Goal: Task Accomplishment & Management: Use online tool/utility

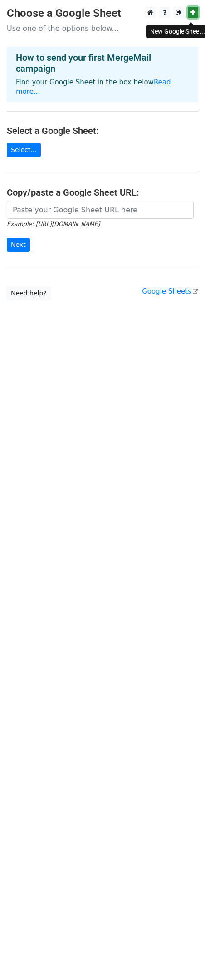
click at [194, 12] on icon at bounding box center [193, 12] width 5 height 6
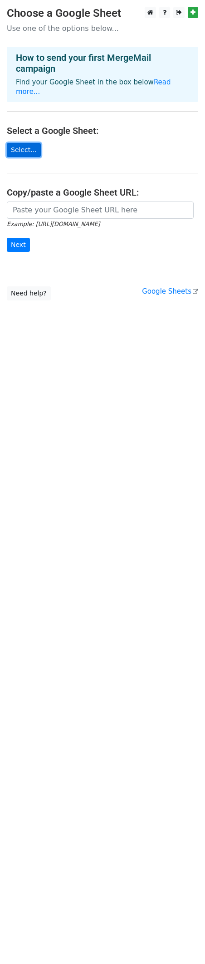
click at [20, 157] on link "Select..." at bounding box center [24, 150] width 34 height 14
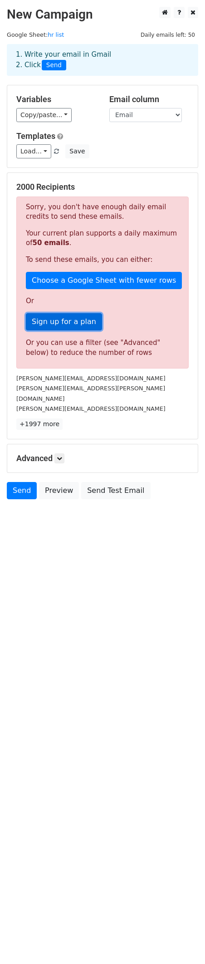
click at [70, 330] on link "Sign up for a plan" at bounding box center [64, 321] width 76 height 17
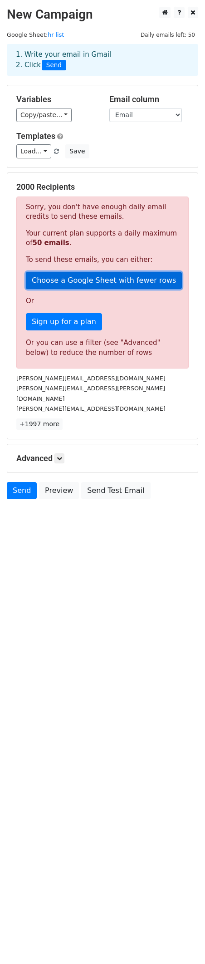
click at [88, 289] on link "Choose a Google Sheet with fewer rows" at bounding box center [104, 280] width 156 height 17
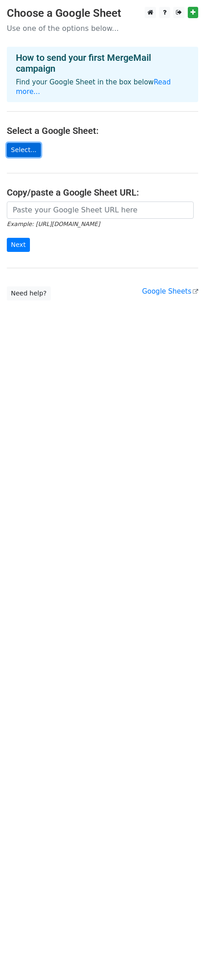
click at [29, 157] on link "Select..." at bounding box center [24, 150] width 34 height 14
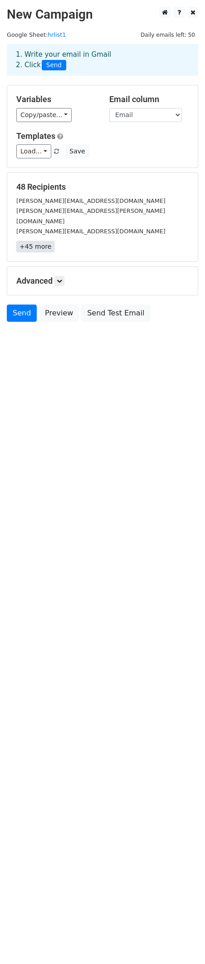
click at [47, 252] on link "+45 more" at bounding box center [35, 246] width 38 height 11
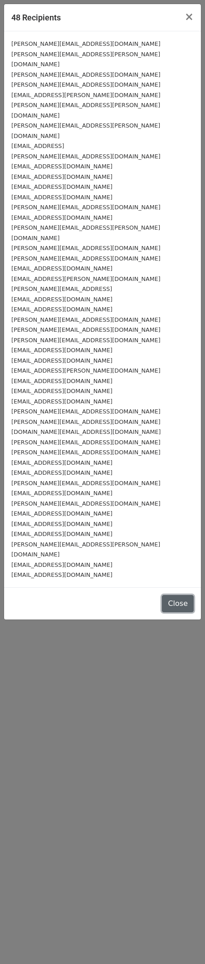
click at [173, 612] on button "Close" at bounding box center [178, 603] width 32 height 17
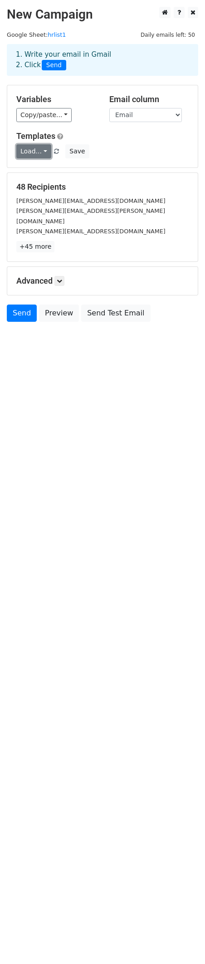
click at [51, 158] on link "Load..." at bounding box center [33, 151] width 35 height 14
click at [81, 453] on html "New Campaign Daily emails left: 50 Google Sheet: hrlist1 1. Write your email in…" at bounding box center [102, 482] width 205 height 964
click at [62, 284] on icon at bounding box center [59, 280] width 5 height 5
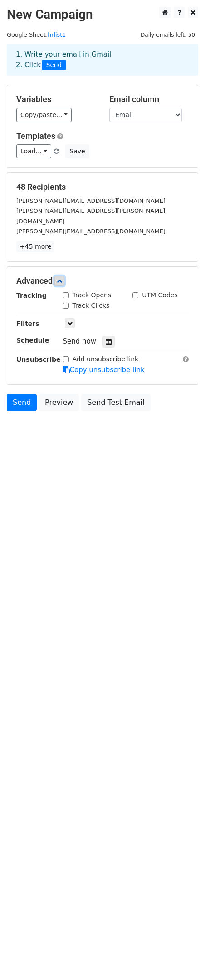
click at [62, 284] on icon at bounding box center [59, 280] width 5 height 5
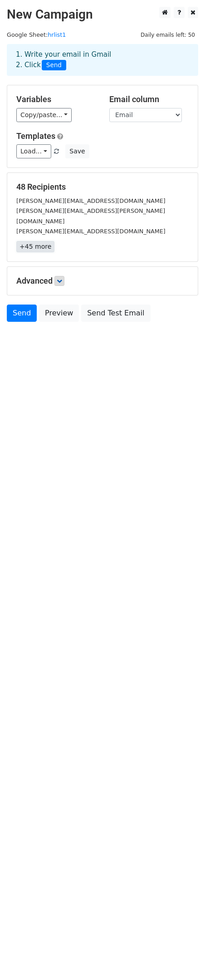
click at [49, 252] on link "+45 more" at bounding box center [35, 246] width 38 height 11
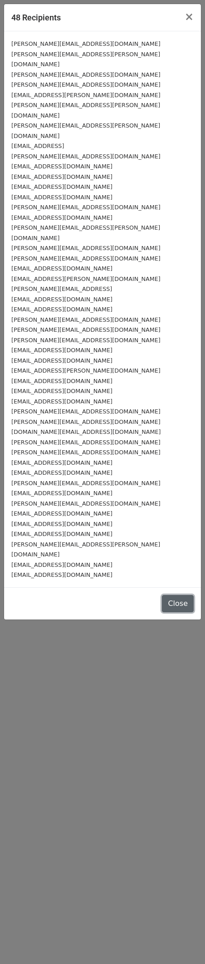
click at [173, 612] on button "Close" at bounding box center [178, 603] width 32 height 17
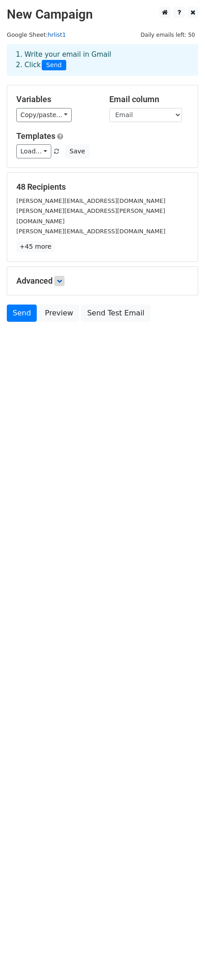
click at [66, 38] on link "hrlist1" at bounding box center [57, 34] width 18 height 7
click at [196, 18] on link at bounding box center [193, 12] width 10 height 11
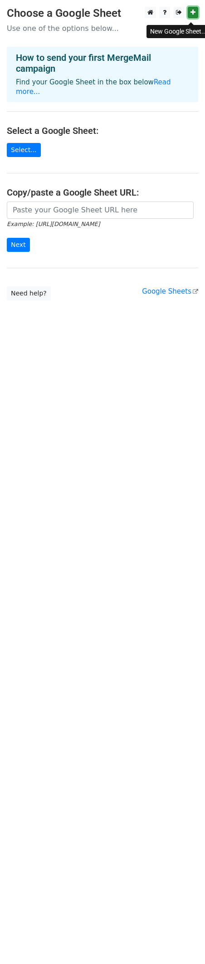
click at [194, 15] on icon at bounding box center [193, 12] width 5 height 6
click at [35, 157] on link "Select..." at bounding box center [24, 150] width 34 height 14
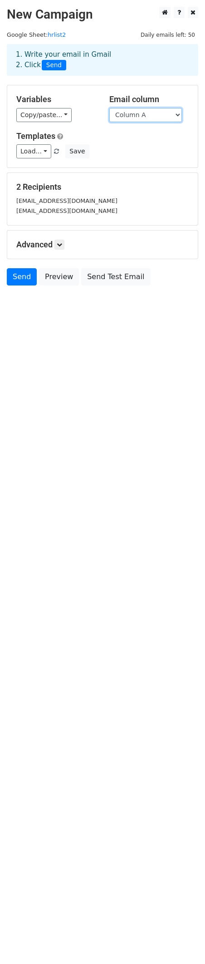
click at [162, 122] on select "Column A" at bounding box center [145, 115] width 73 height 14
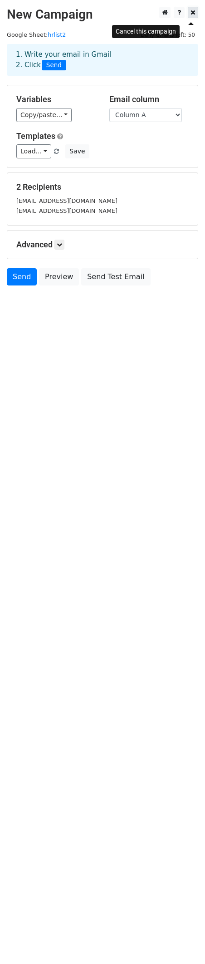
click at [193, 15] on icon at bounding box center [193, 12] width 5 height 6
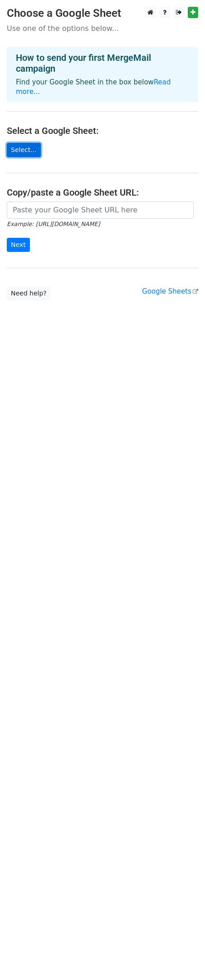
click at [41, 155] on link "Select..." at bounding box center [24, 150] width 34 height 14
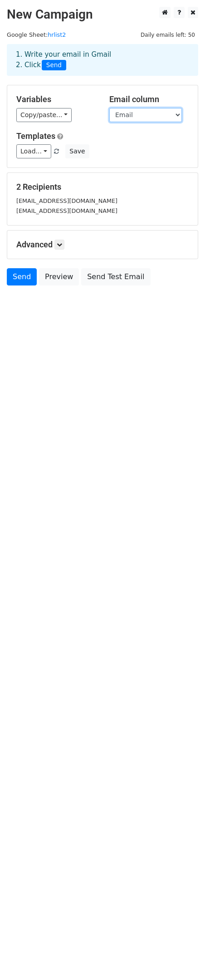
click at [156, 122] on select "Name Email" at bounding box center [145, 115] width 73 height 14
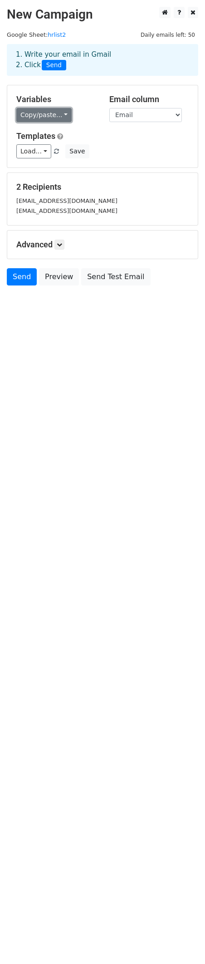
click at [63, 122] on link "Copy/paste..." at bounding box center [43, 115] width 55 height 14
click at [168, 158] on div "Load... No templates saved Save" at bounding box center [103, 151] width 186 height 14
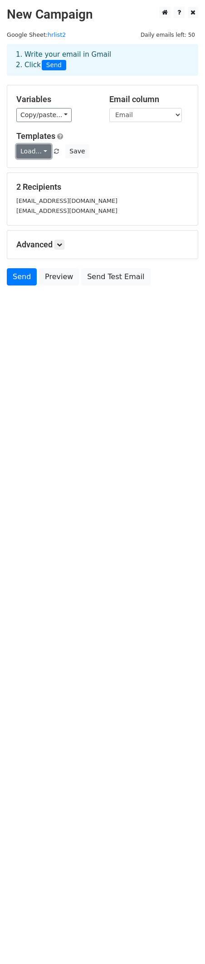
click at [41, 158] on link "Load..." at bounding box center [33, 151] width 35 height 14
click at [141, 158] on div "Load... No templates saved Save" at bounding box center [103, 151] width 186 height 14
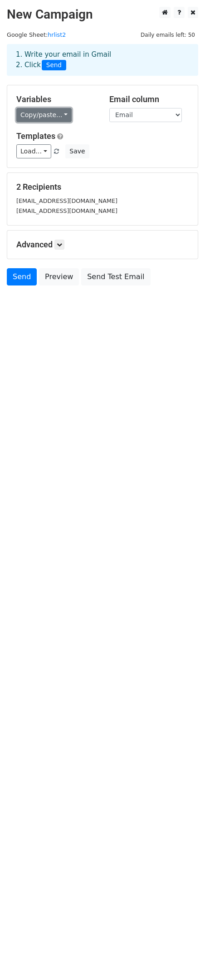
click at [49, 122] on link "Copy/paste..." at bounding box center [43, 115] width 55 height 14
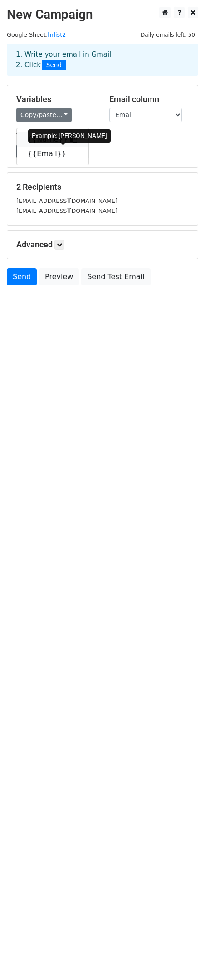
click at [55, 147] on link "{{Name}}" at bounding box center [53, 139] width 72 height 15
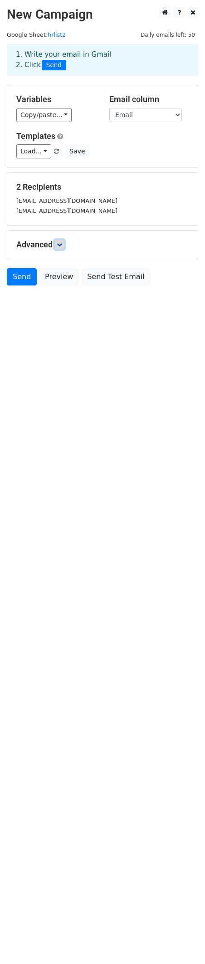
click at [62, 247] on icon at bounding box center [59, 244] width 5 height 5
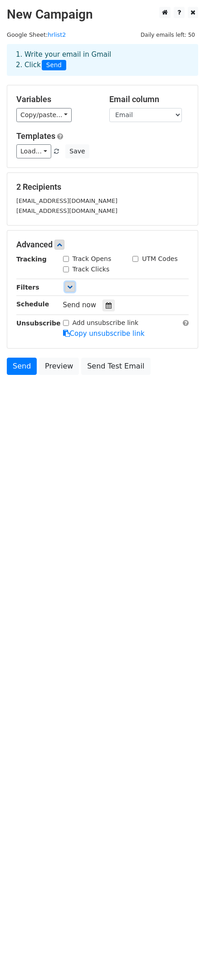
click at [75, 292] on link at bounding box center [70, 287] width 10 height 10
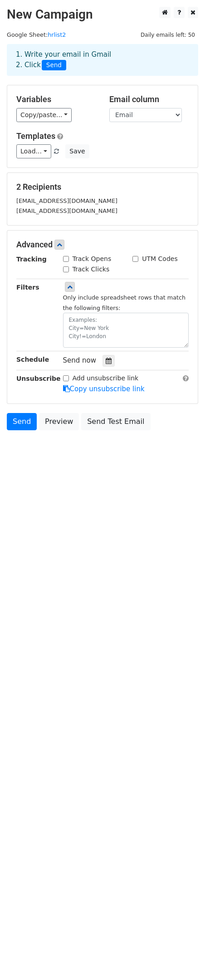
click at [77, 348] on div "Only include spreadsheet rows that match the following filters:" at bounding box center [126, 319] width 126 height 55
click at [72, 292] on link at bounding box center [70, 287] width 10 height 10
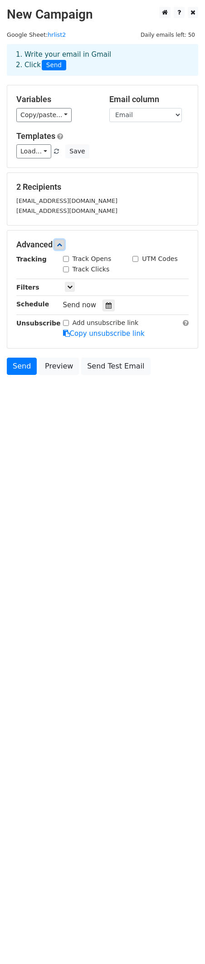
click at [62, 247] on icon at bounding box center [59, 244] width 5 height 5
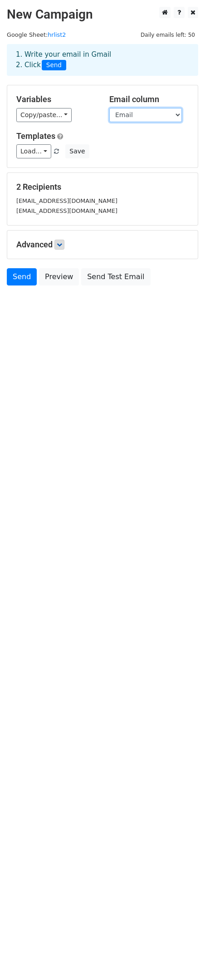
click at [159, 122] on select "Name Email" at bounding box center [145, 115] width 73 height 14
click at [141, 158] on div "Load... No templates saved Save" at bounding box center [103, 151] width 186 height 14
click at [153, 122] on div "Email column Name Email" at bounding box center [149, 108] width 93 height 28
click at [153, 122] on select "Name Email" at bounding box center [145, 115] width 73 height 14
click at [109, 122] on select "Name Email" at bounding box center [145, 115] width 73 height 14
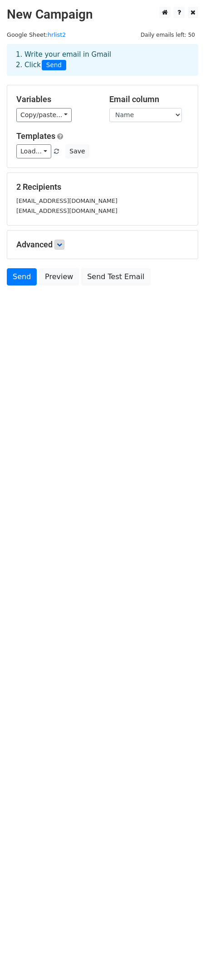
click at [161, 158] on div "Load... No templates saved Save" at bounding box center [103, 151] width 186 height 14
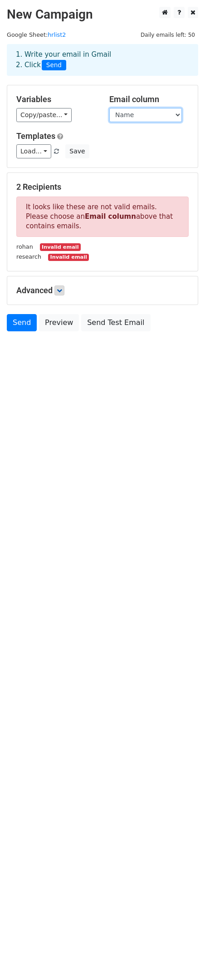
click at [152, 122] on select "Name Email" at bounding box center [145, 115] width 73 height 14
select select "Email"
click at [109, 122] on select "Name Email" at bounding box center [145, 115] width 73 height 14
click at [156, 141] on h5 "Templates" at bounding box center [102, 136] width 173 height 10
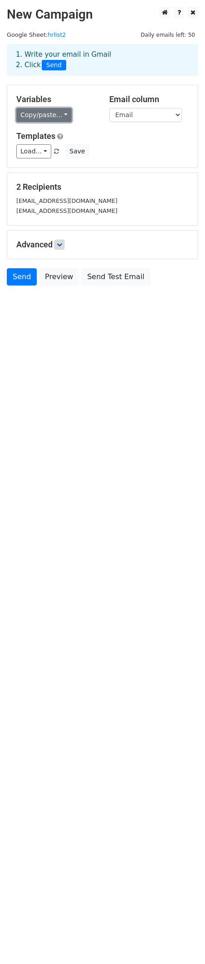
click at [71, 122] on link "Copy/paste..." at bounding box center [43, 115] width 55 height 14
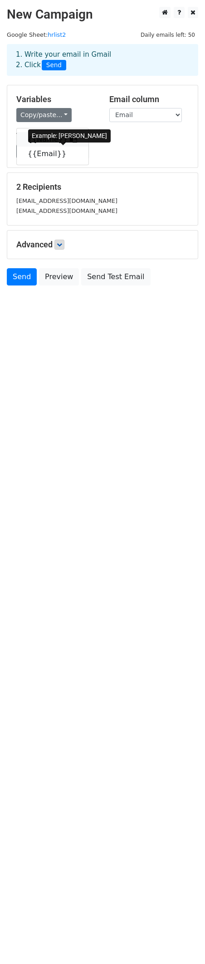
click at [65, 147] on link "{{Name}}" at bounding box center [53, 139] width 72 height 15
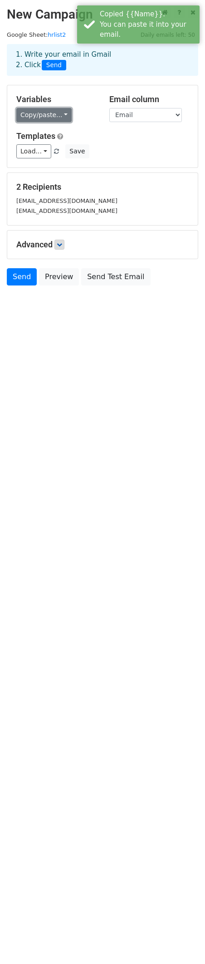
click at [58, 122] on link "Copy/paste..." at bounding box center [43, 115] width 55 height 14
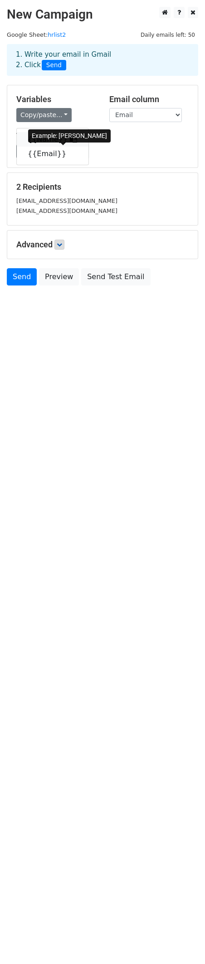
click at [46, 147] on link "{{Name}}" at bounding box center [53, 139] width 72 height 15
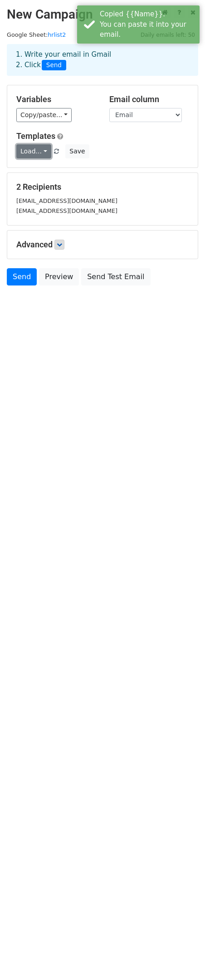
click at [46, 158] on link "Load..." at bounding box center [33, 151] width 35 height 14
click at [134, 158] on div "Load... No templates saved Save" at bounding box center [103, 151] width 186 height 14
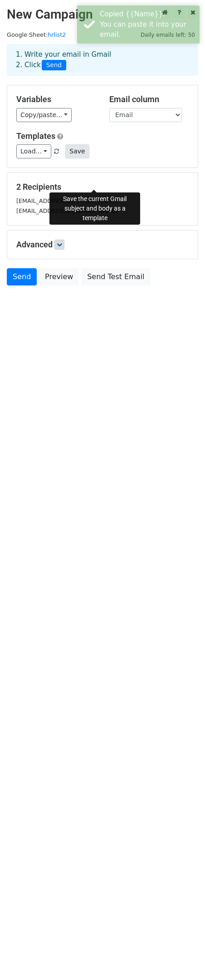
click at [89, 158] on button "Save" at bounding box center [77, 151] width 24 height 14
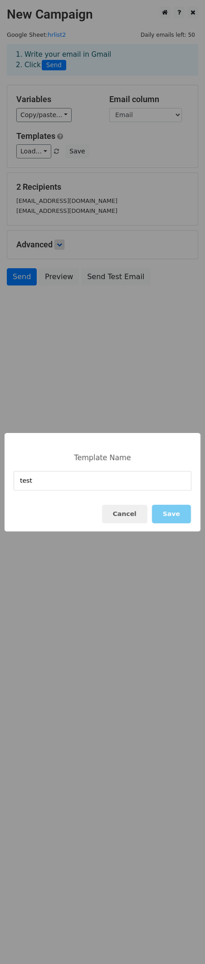
type input "test"
click at [176, 517] on button "Save" at bounding box center [171, 514] width 39 height 19
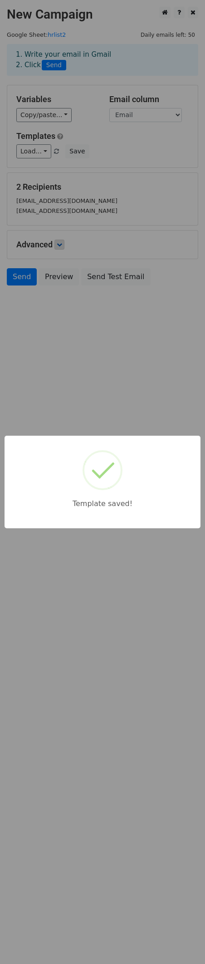
click at [168, 557] on div "Template saved!" at bounding box center [102, 482] width 205 height 964
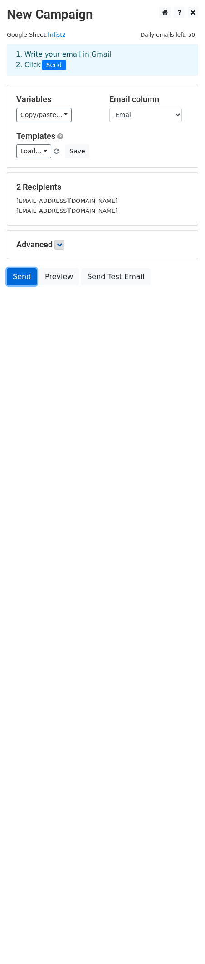
click at [24, 286] on link "Send" at bounding box center [22, 276] width 30 height 17
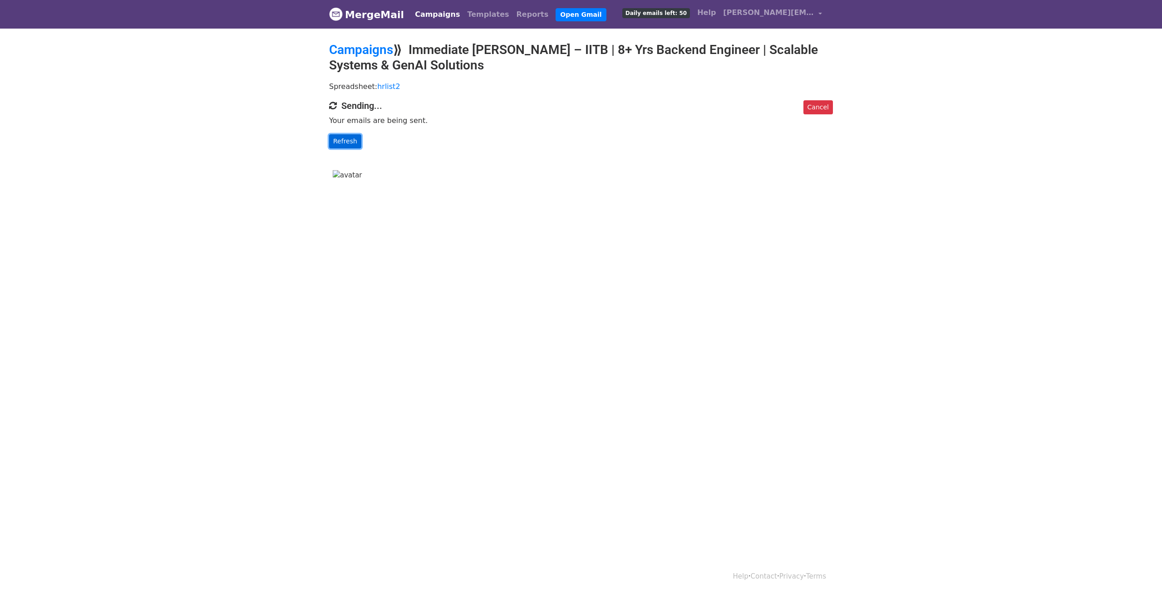
click at [352, 148] on link "Refresh" at bounding box center [345, 141] width 32 height 14
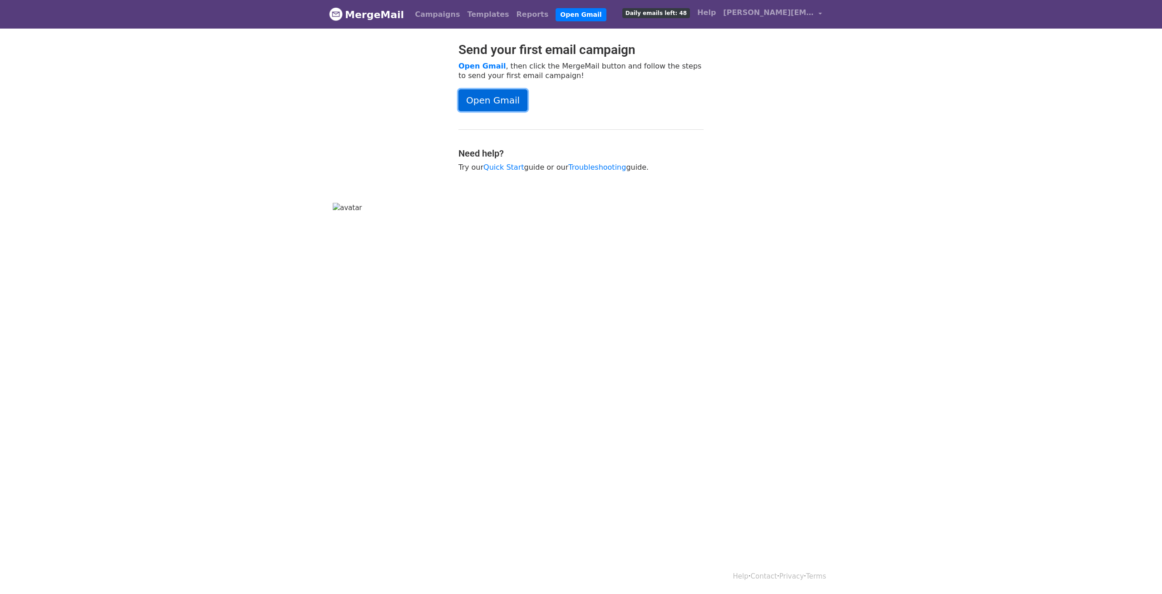
click at [511, 111] on link "Open Gmail" at bounding box center [492, 100] width 69 height 22
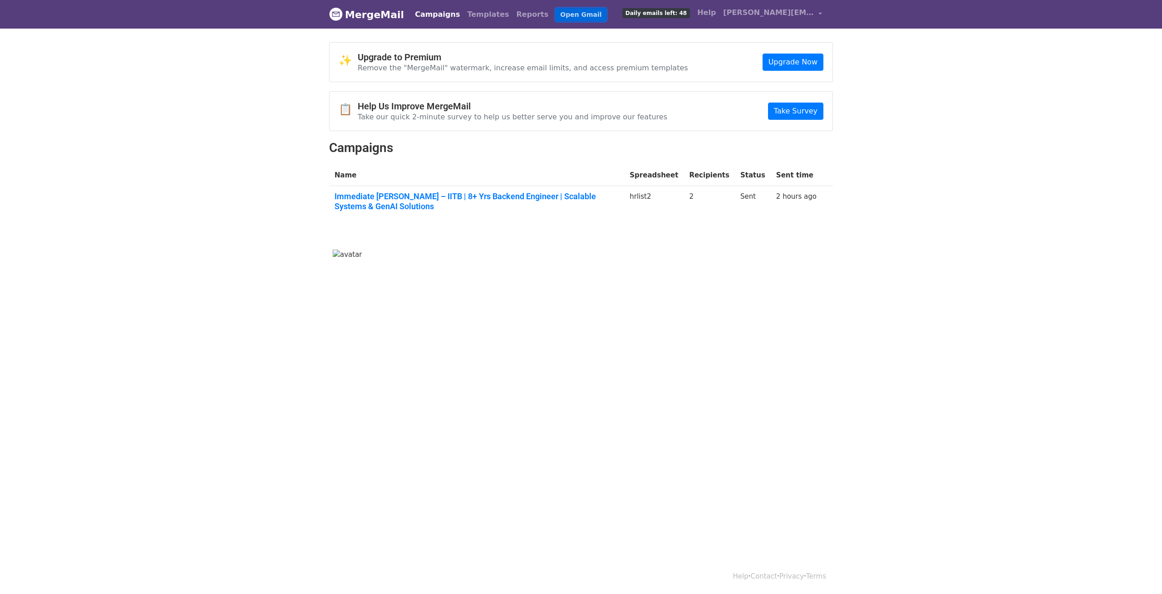
click at [582, 18] on link "Open Gmail" at bounding box center [581, 14] width 50 height 13
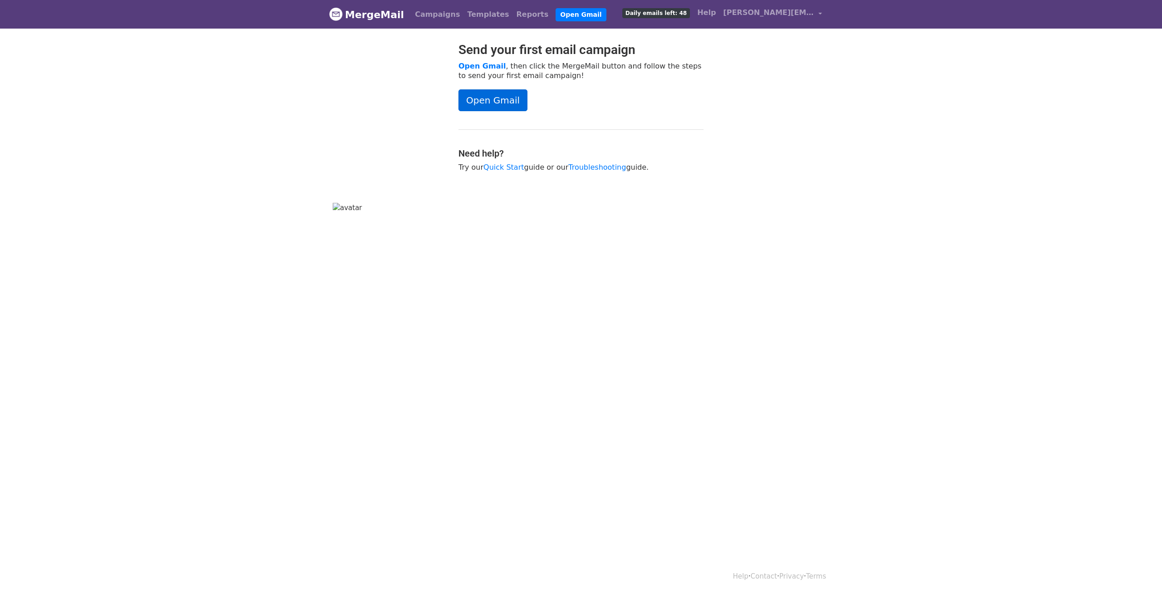
click at [513, 107] on link "Open Gmail" at bounding box center [492, 100] width 69 height 22
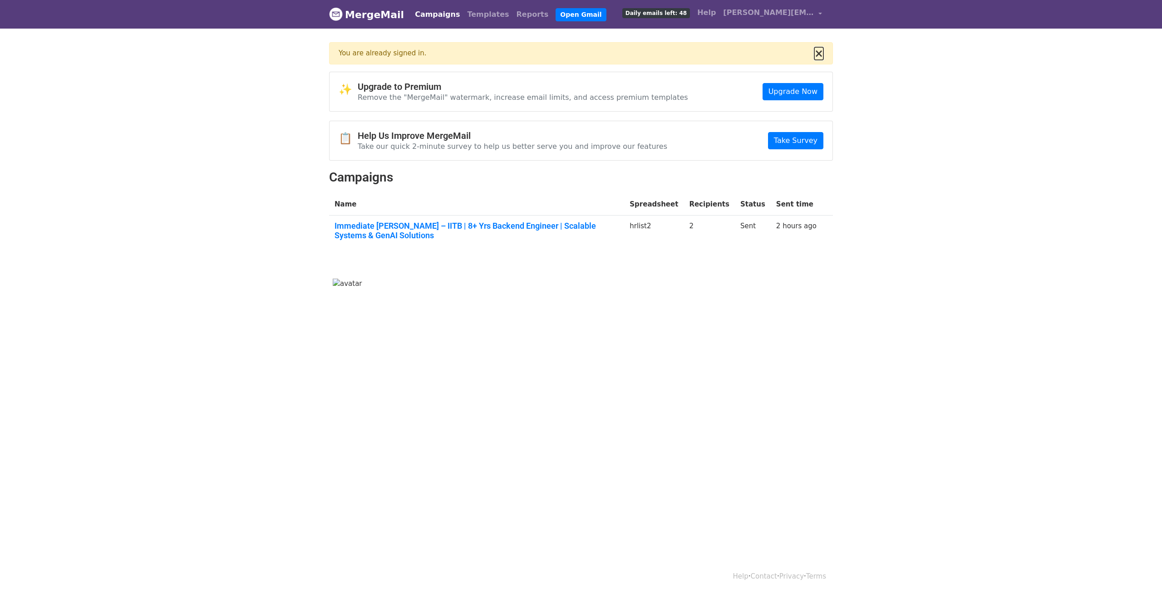
click at [818, 59] on button "×" at bounding box center [818, 53] width 9 height 11
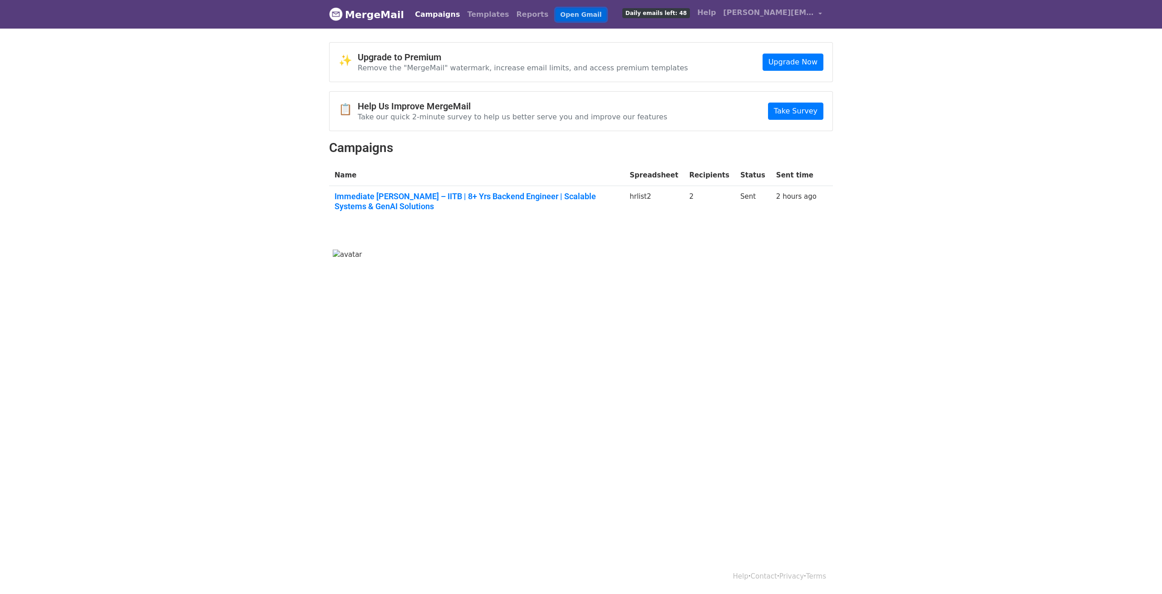
click at [558, 16] on link "Open Gmail" at bounding box center [581, 14] width 50 height 13
